Goal: Check status: Check status

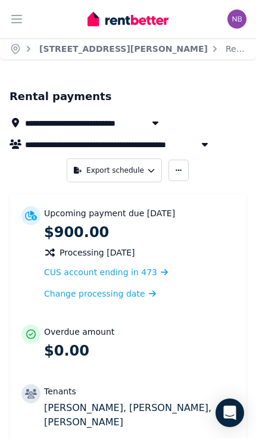
click at [15, 15] on icon "button" at bounding box center [17, 18] width 10 height 7
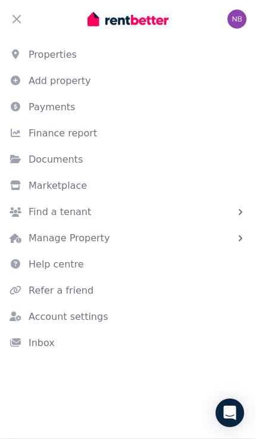
click at [35, 116] on link "Payments" at bounding box center [128, 107] width 256 height 24
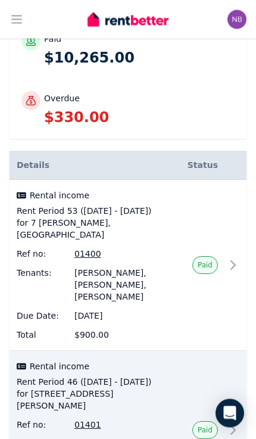
scroll to position [246, 0]
click at [70, 114] on p "$330.00" at bounding box center [139, 117] width 191 height 19
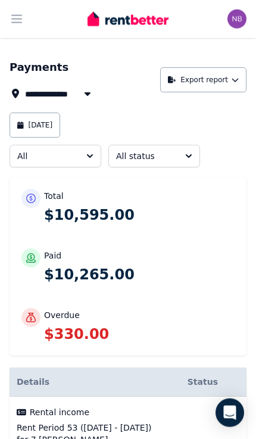
scroll to position [0, 0]
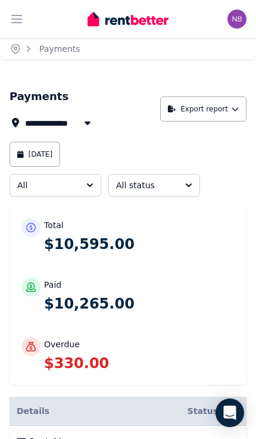
click at [71, 364] on p "$330.00" at bounding box center [139, 363] width 191 height 19
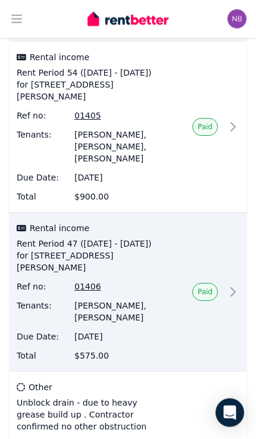
scroll to position [1398, 0]
click at [27, 8] on button "Open main menu" at bounding box center [17, 19] width 24 height 24
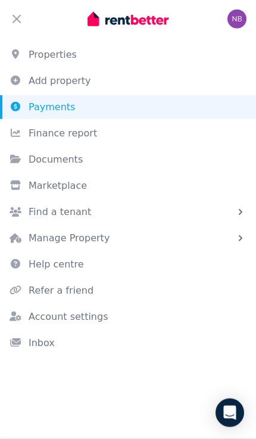
click at [32, 58] on link "Properties" at bounding box center [128, 55] width 256 height 24
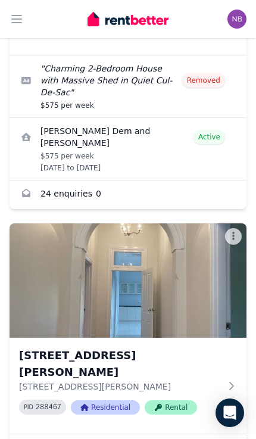
click at [183, 250] on img at bounding box center [128, 280] width 237 height 114
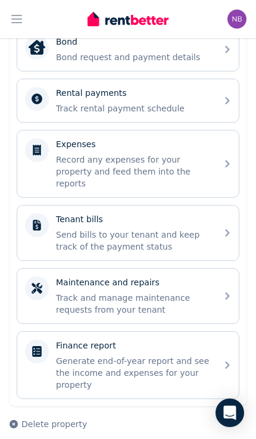
scroll to position [494, 0]
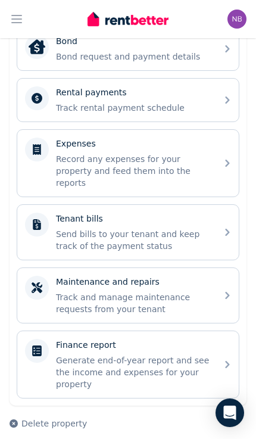
click at [58, 155] on p "Record any expenses for your property and feed them into the reports" at bounding box center [133, 171] width 154 height 36
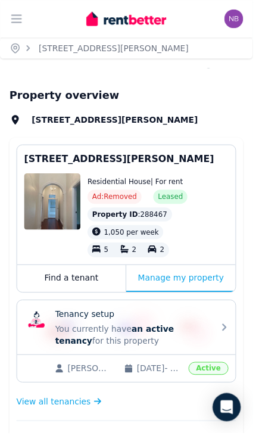
scroll to position [484, 0]
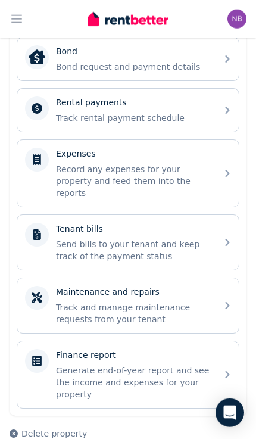
click at [186, 238] on p "Send bills to your tenant and keep track of the payment status" at bounding box center [133, 250] width 154 height 24
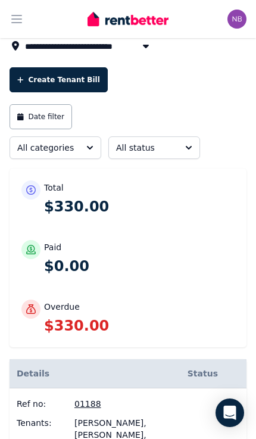
scroll to position [77, 0]
click at [78, 201] on p "$330.00" at bounding box center [139, 206] width 191 height 19
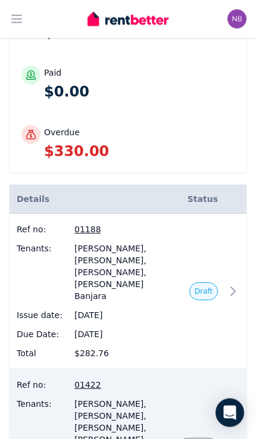
scroll to position [252, 0]
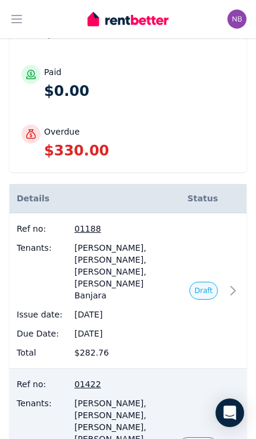
click at [202, 288] on span "Draft" at bounding box center [204, 291] width 18 height 10
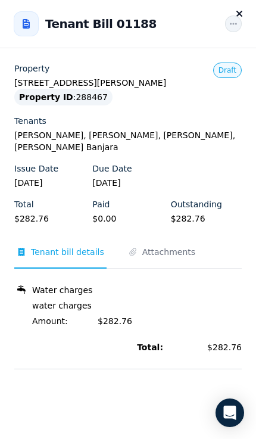
click at [237, 7] on button "Close panel" at bounding box center [239, 14] width 14 height 14
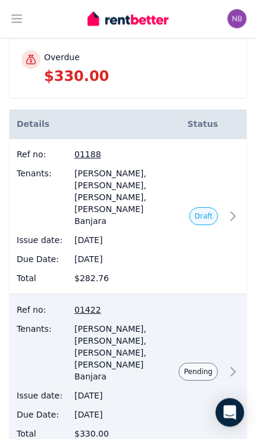
scroll to position [326, 0]
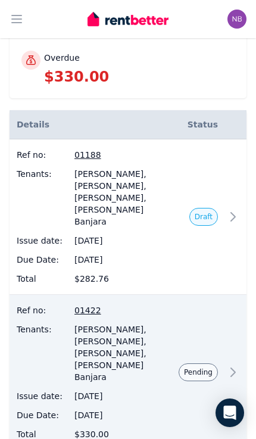
click at [223, 378] on td "Pending" at bounding box center [198, 372] width 54 height 155
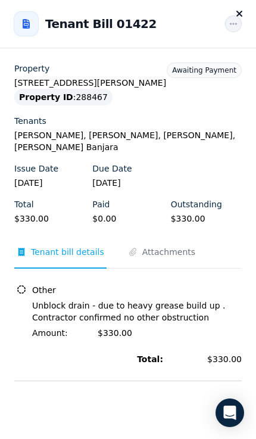
click at [183, 263] on span "Attachments" at bounding box center [162, 257] width 72 height 23
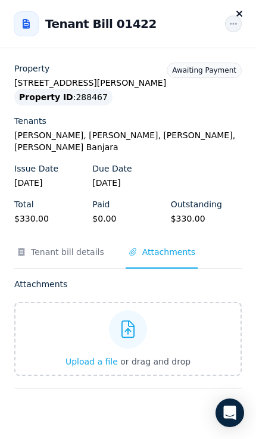
click at [42, 247] on span "Tenant bill details" at bounding box center [67, 252] width 73 height 12
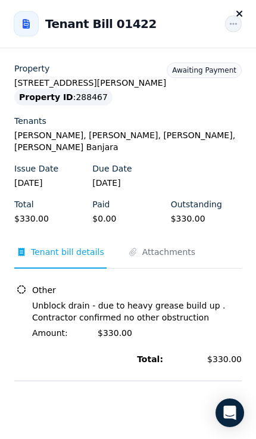
scroll to position [0, 0]
